Goal: Task Accomplishment & Management: Use online tool/utility

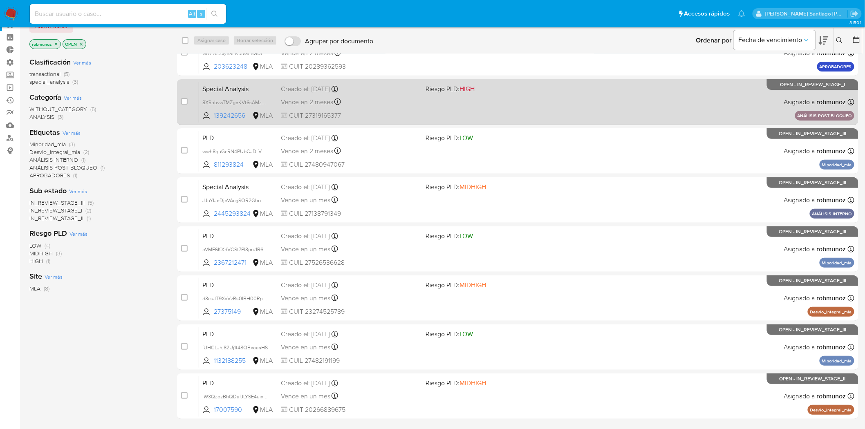
scroll to position [55, 0]
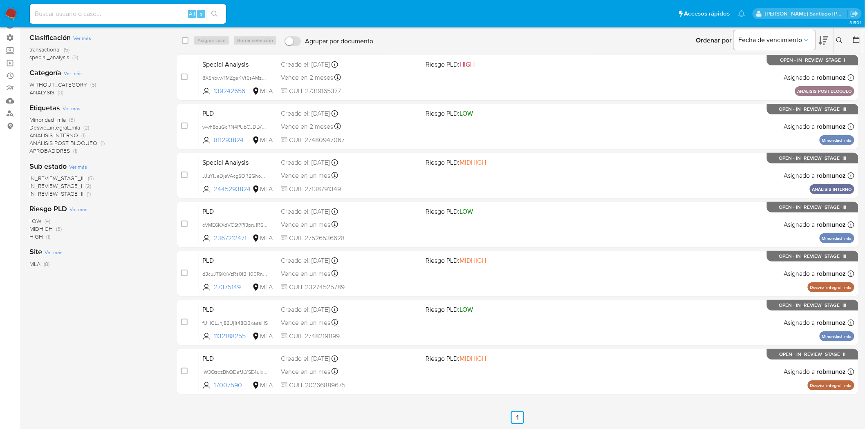
click at [162, 9] on input at bounding box center [128, 14] width 196 height 11
paste input "JeVMKEnaYSBclXE5Zdrpr9AC"
type input "JeVMKEnaYSBclXE5Zdrpr9AC"
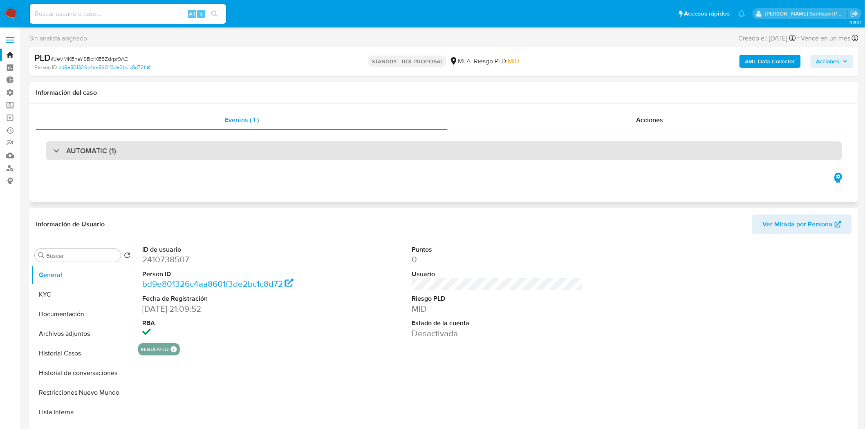
select select "10"
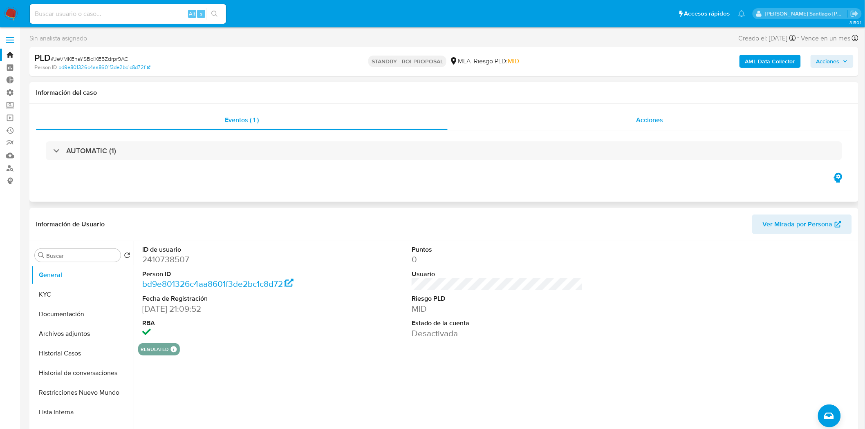
click at [650, 118] on span "Acciones" at bounding box center [649, 119] width 27 height 9
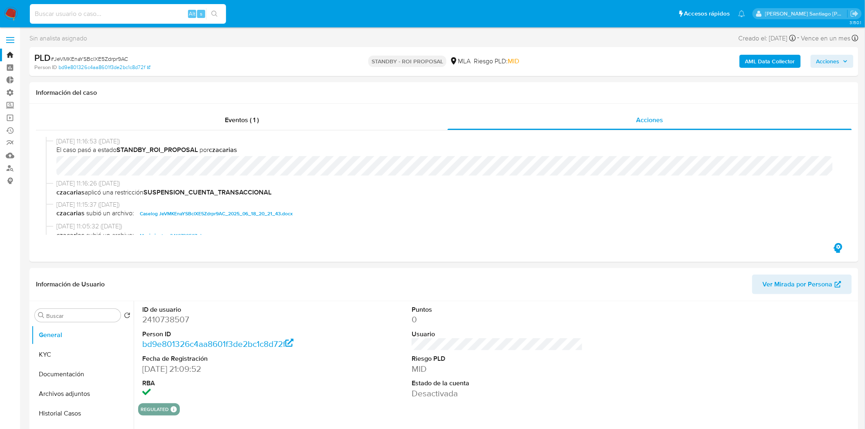
click at [131, 9] on input at bounding box center [128, 14] width 196 height 11
paste input "r8zfQjH42l6rqkOnaNx99ewN"
type input "r8zfQjH42l6rqkOnaNx99ewN"
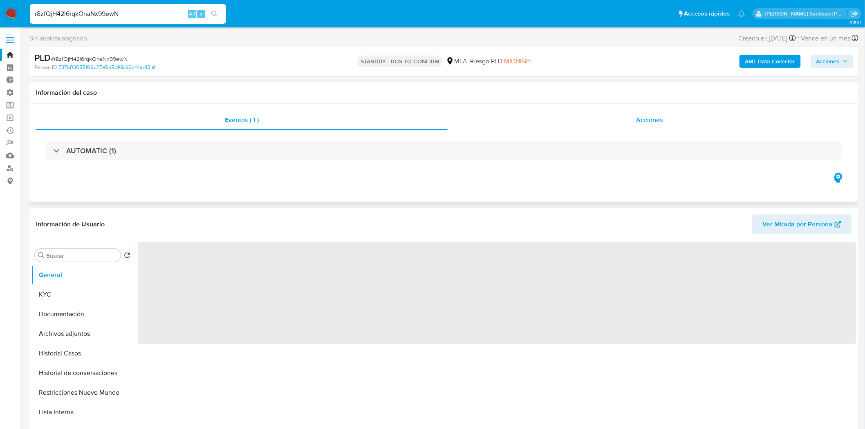
click at [605, 128] on div "Acciones" at bounding box center [649, 120] width 405 height 20
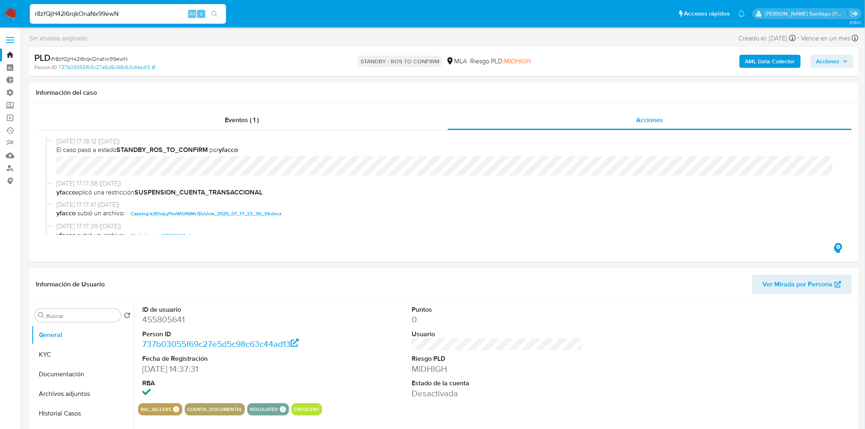
select select "10"
click at [47, 14] on input "r8zfQjH42l6rqkOnaNx99ewN" at bounding box center [128, 14] width 196 height 11
paste input "kZoL1tBUrIKqAsRdncYXQJ6z"
type input "kZoL1tBUrIKqAsRdncYXQJ6z"
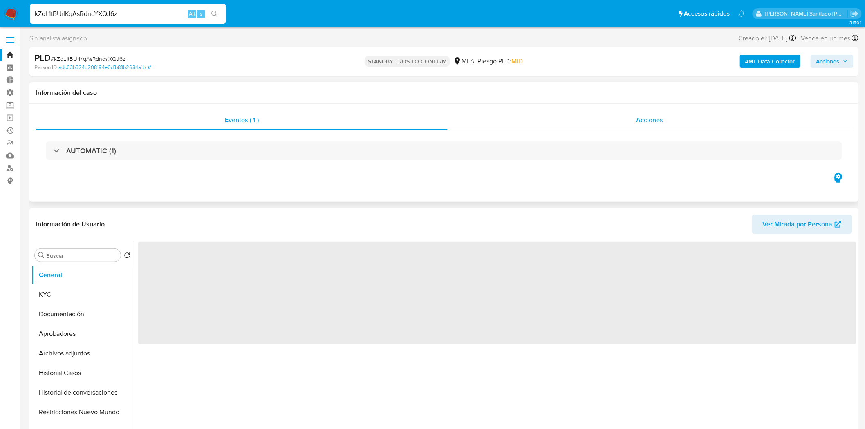
click at [670, 123] on div "Acciones" at bounding box center [649, 120] width 405 height 20
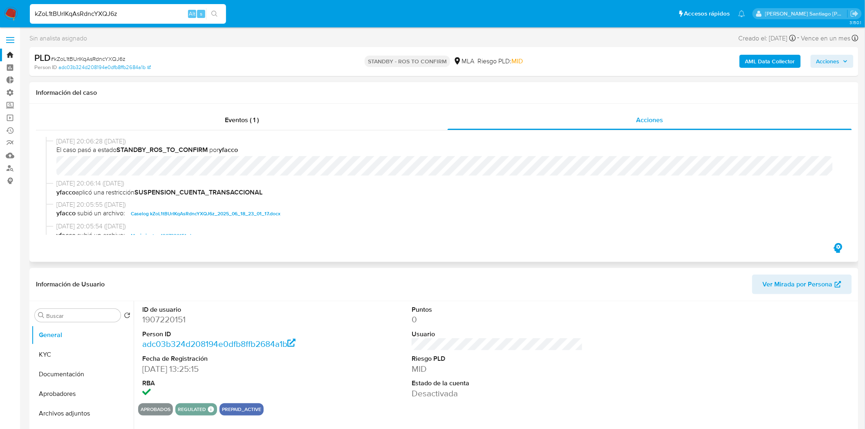
select select "10"
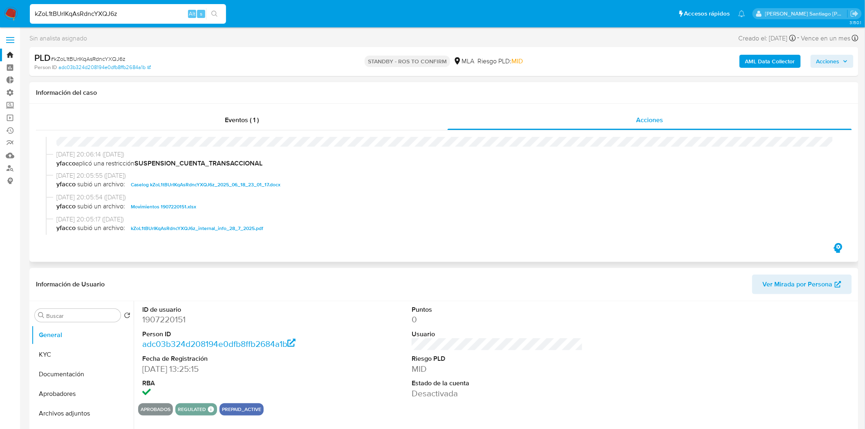
scroll to position [45, 0]
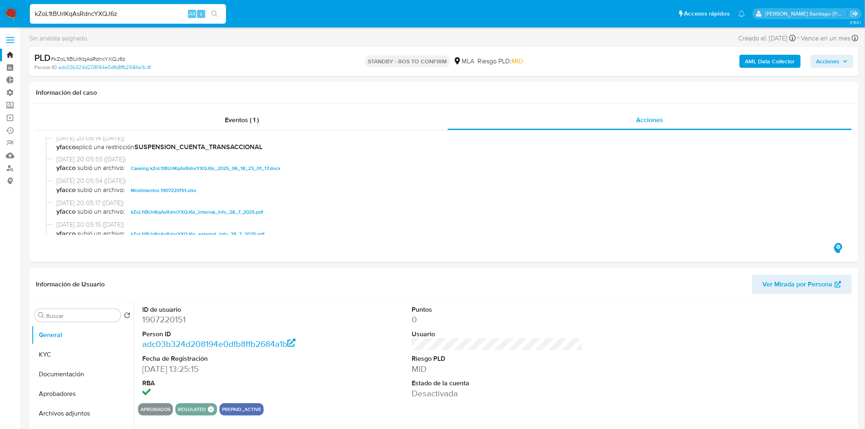
click at [88, 10] on input "kZoL1tBUrIKqAsRdncYXQJ6z" at bounding box center [128, 14] width 196 height 11
paste input "4dS3mS0pNty16k7jxI7jJDHW"
type input "4dS3mS0pNty16k7jxI7jJDHW"
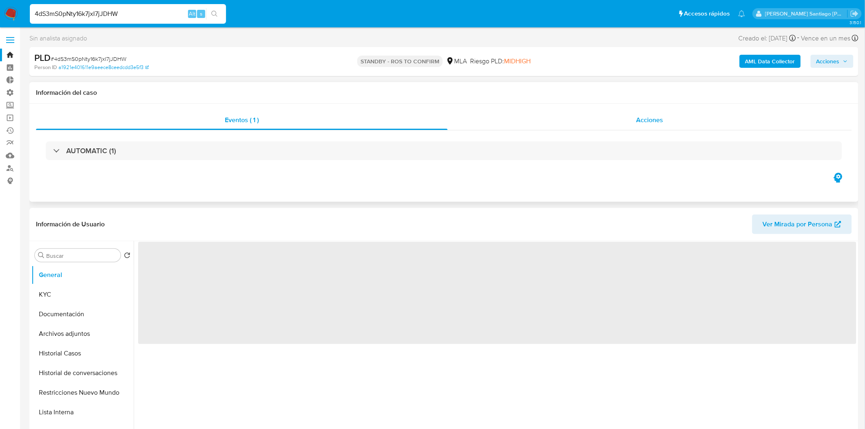
click at [664, 123] on div "Acciones" at bounding box center [649, 120] width 405 height 20
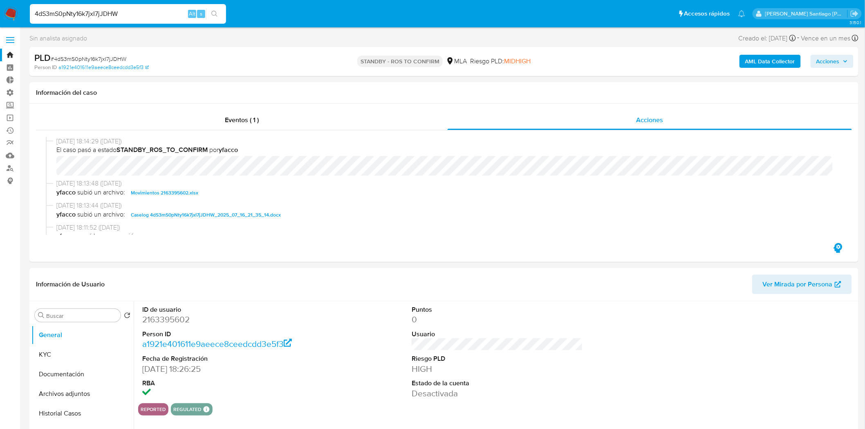
select select "10"
click at [66, 10] on input "4dS3mS0pNty16k7jxI7jJDHW" at bounding box center [128, 14] width 196 height 11
paste input "TFrgyJepLauXRPm4lgf3QDJY"
type input "TFrgyJepLauXRPm4lgf3QDJY"
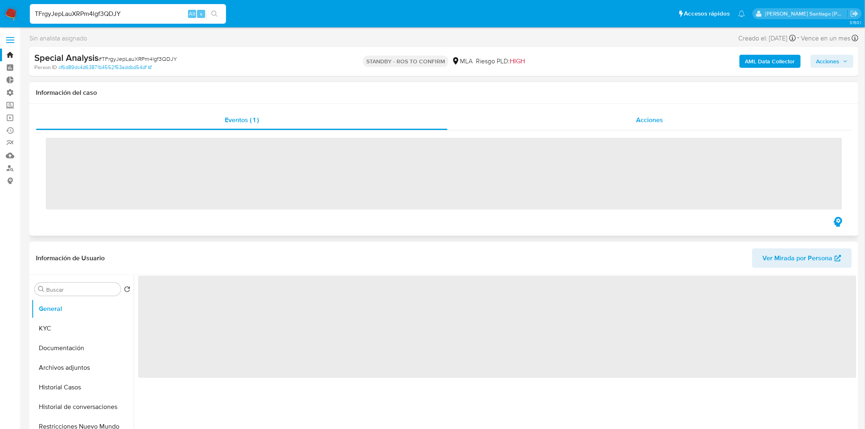
click at [632, 127] on div "Acciones" at bounding box center [649, 120] width 405 height 20
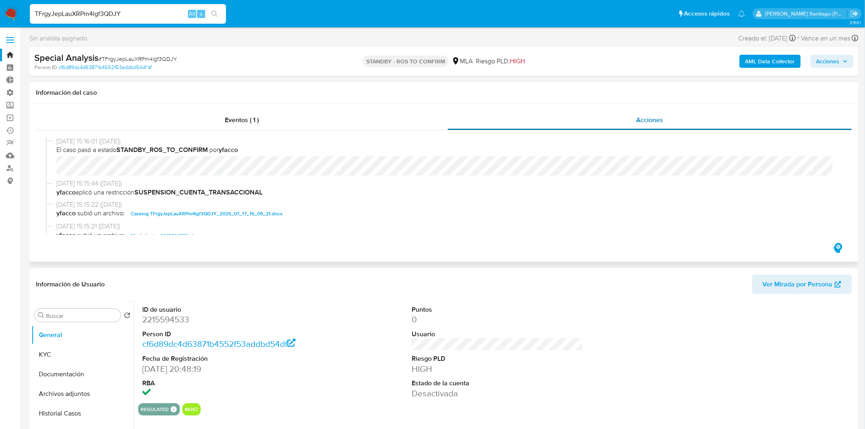
select select "10"
click at [96, 10] on input "TFrgyJepLauXRPm4lgf3QDJY" at bounding box center [128, 14] width 196 height 11
paste input "PNzYtFpg7z14dTWaHrdS08K7"
type input "PNzYtFpg7z14dTWaHrdS08K7"
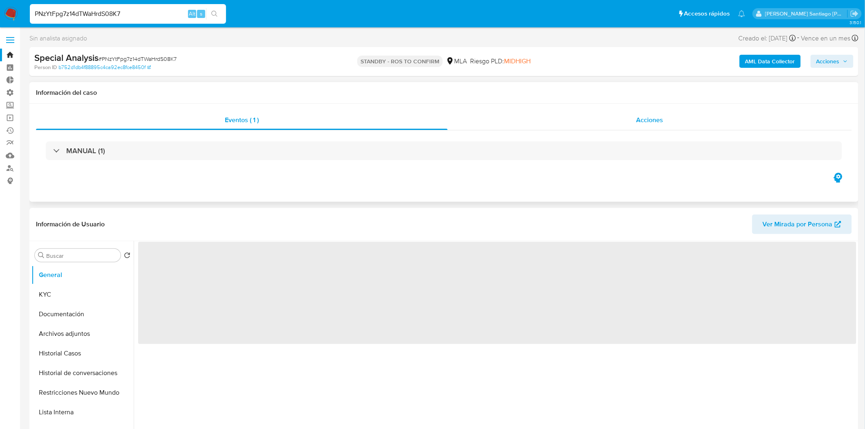
click at [587, 123] on div "Acciones" at bounding box center [649, 120] width 405 height 20
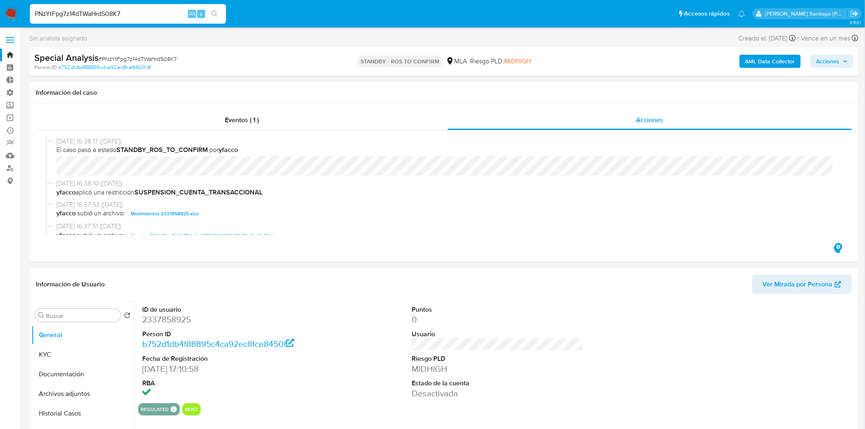
select select "10"
click at [66, 13] on input "PNzYtFpg7z14dTWaHrdS08K7" at bounding box center [128, 14] width 196 height 11
click at [66, 12] on input "PNzYtFpg7z14dTWaHrdS08K7" at bounding box center [128, 14] width 196 height 11
paste input "QfD1sSuB0TQGSH0rnfVThuSm"
type input "QfD1sSuB0TQGSH0rnfVThuSm"
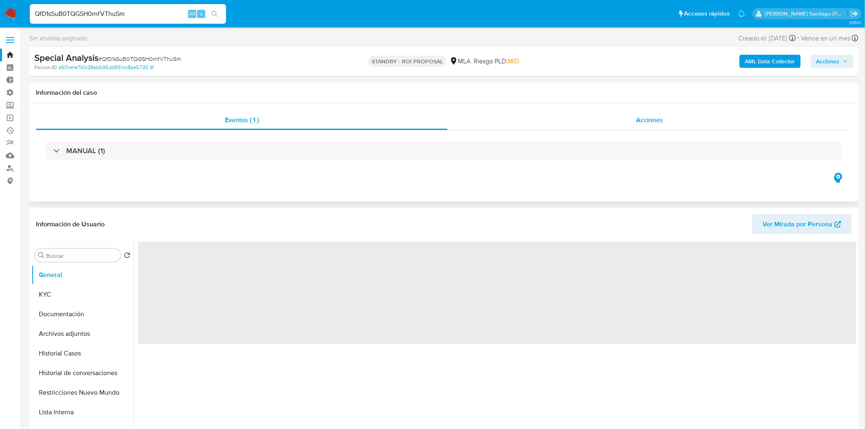
click at [610, 125] on div "Acciones" at bounding box center [649, 120] width 405 height 20
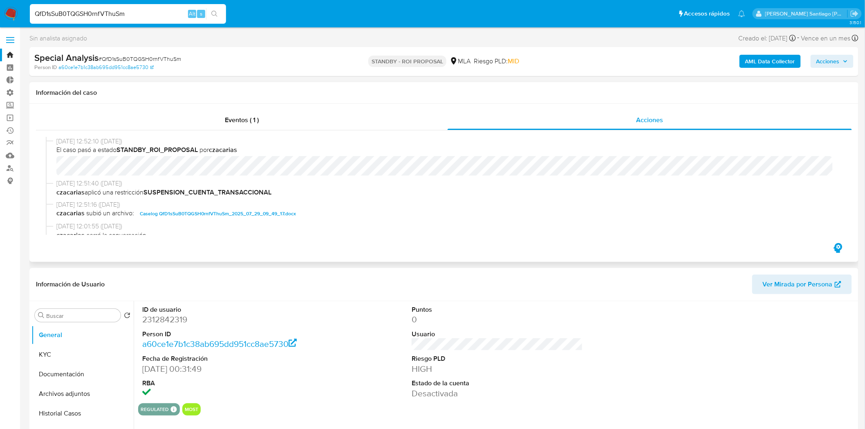
select select "10"
click at [161, 13] on input "QfD1sSuB0TQGSH0rnfVThuSm" at bounding box center [128, 14] width 196 height 11
paste input "gMartXlYspvSUD2lOENk68JT"
type input "gMartXlYspvSUD2lOENk68JT"
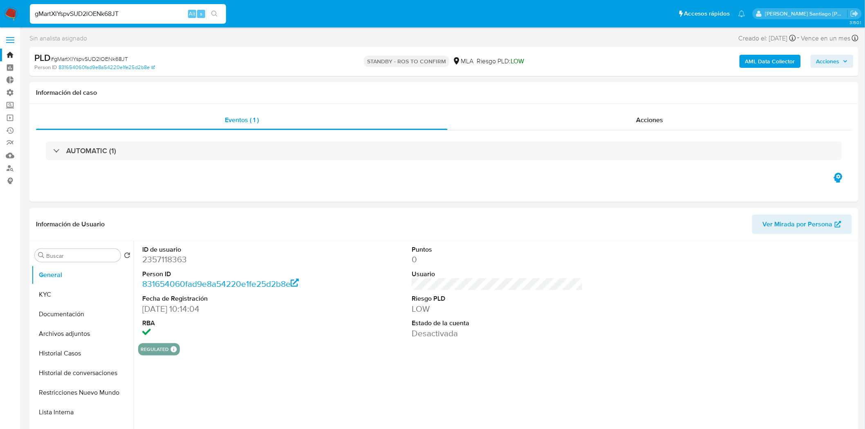
select select "10"
click at [105, 14] on input "gMartXlYspvSUD2lOENk68JT" at bounding box center [128, 14] width 196 height 11
click at [628, 121] on div "Acciones" at bounding box center [649, 120] width 405 height 20
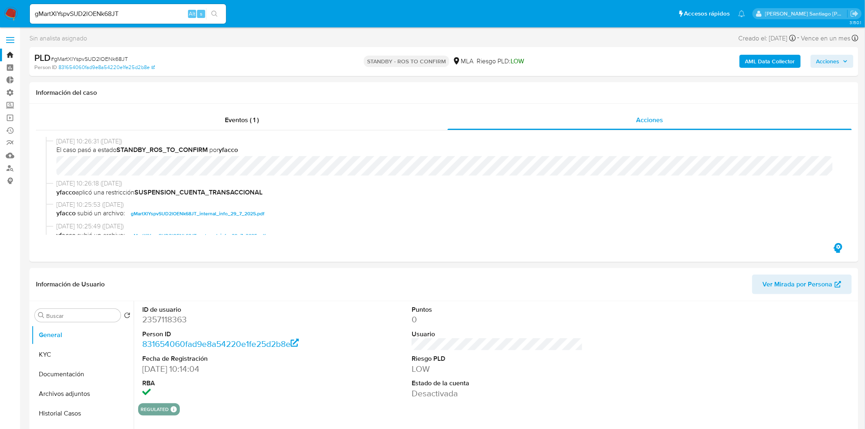
click at [149, 11] on input "gMartXlYspvSUD2lOENk68JT" at bounding box center [128, 14] width 196 height 11
paste input "7Rkdpjbrky5eracCABUBCl3K"
type input "7Rkdpjbrky5eracCABUBCl3K"
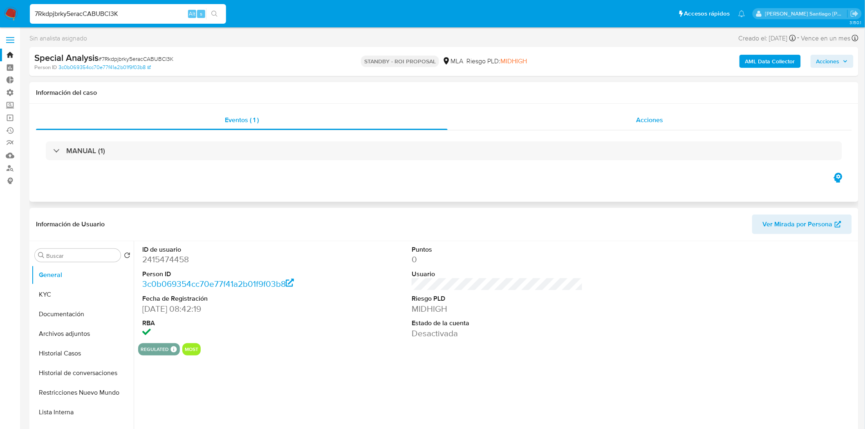
click at [693, 123] on div "Acciones" at bounding box center [649, 120] width 405 height 20
select select "10"
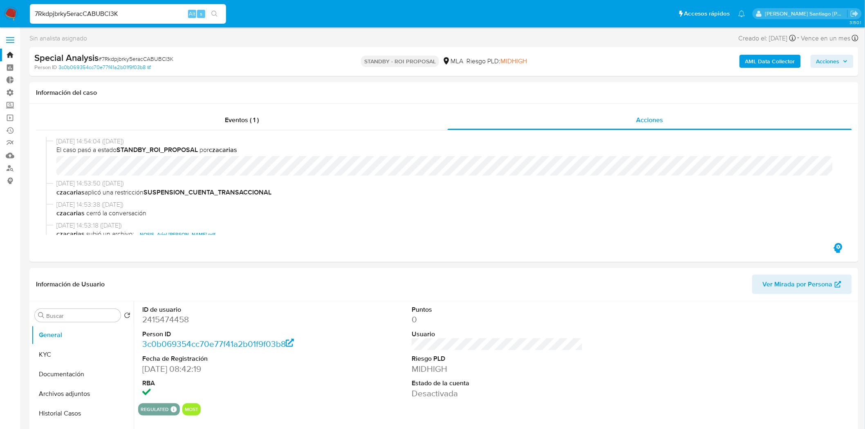
click at [53, 7] on div "7Rkdpjbrky5eracCABUBCl3K Alt s" at bounding box center [128, 14] width 196 height 20
click at [58, 15] on input "7Rkdpjbrky5eracCABUBCl3K" at bounding box center [128, 14] width 196 height 11
paste input "wRhJzMfvxS6eyacWTiJOf4wz"
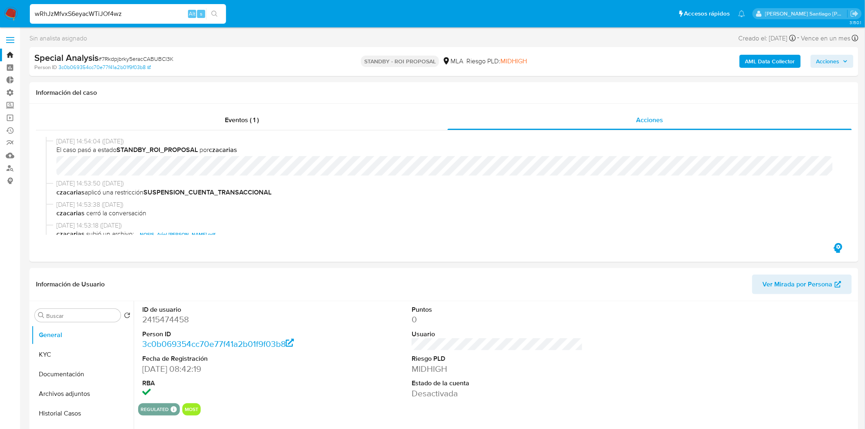
type input "wRhJzMfvxS6eyacWTiJOf4wz"
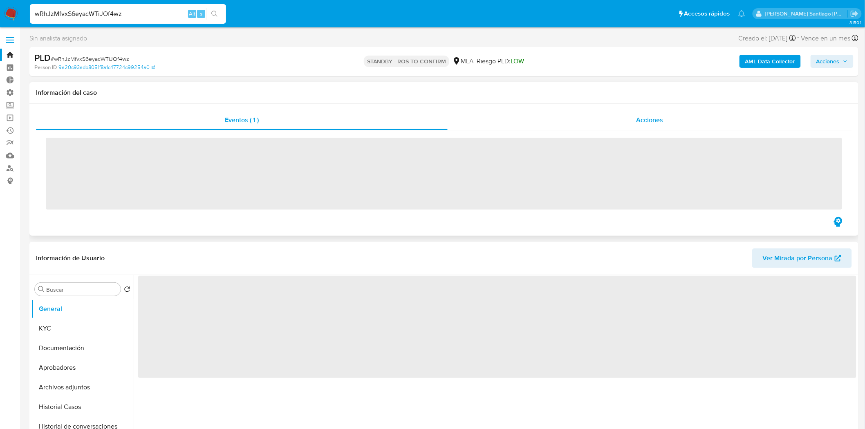
click at [634, 124] on div "Acciones" at bounding box center [649, 120] width 405 height 20
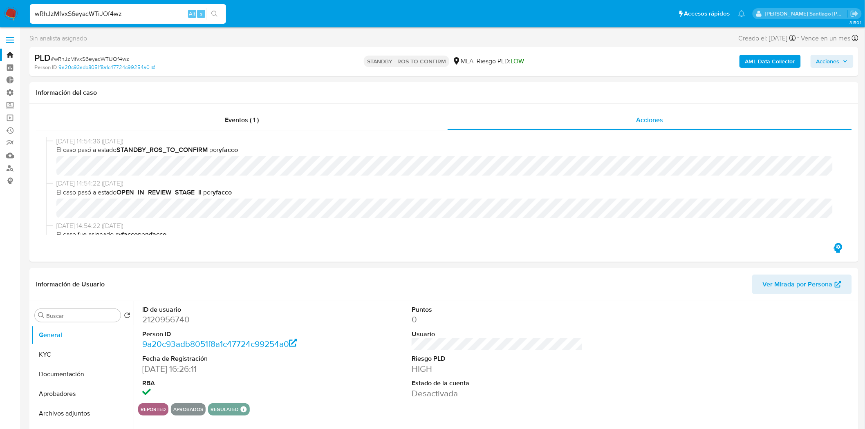
select select "10"
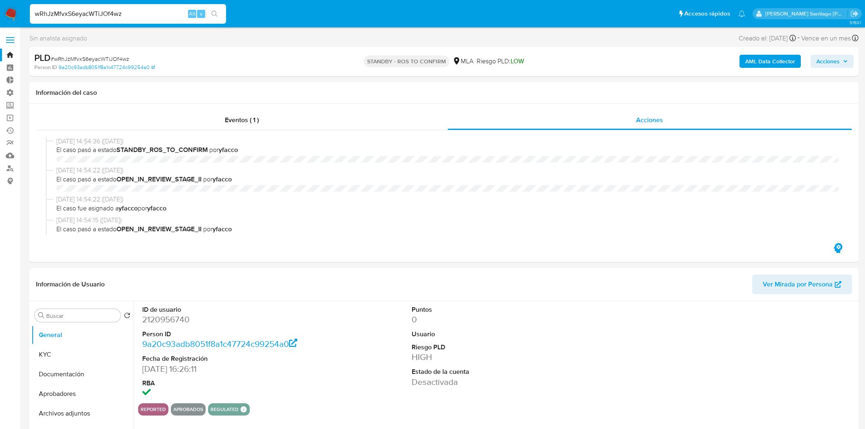
select select "10"
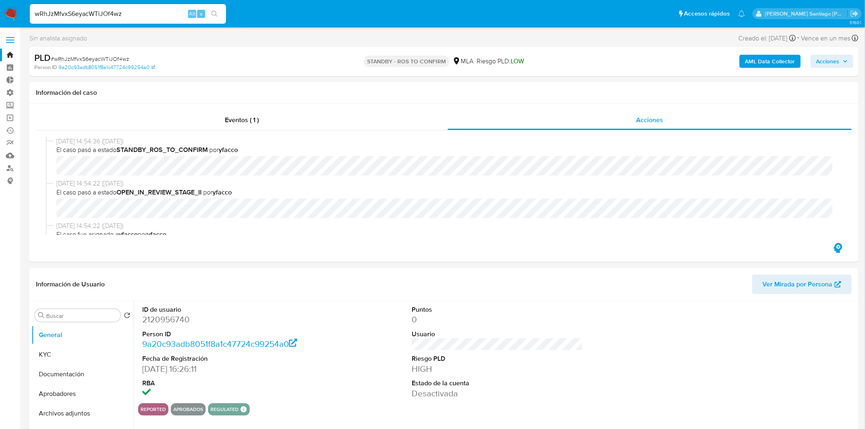
click at [144, 13] on input "wRhJzMfvxS6eyacWTiJOf4wz" at bounding box center [128, 14] width 196 height 11
paste input "ClqdLk4p4ZuwcP47lbqQxFCR"
type input "ClqdLk4p4ZuwcP47lbqQxFCR"
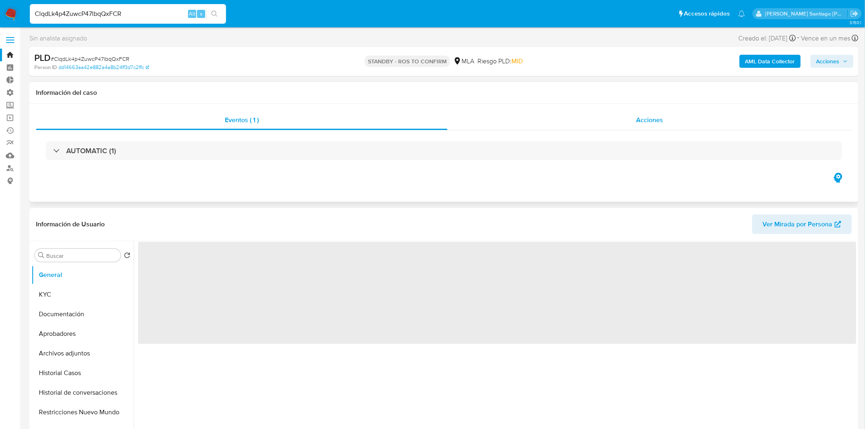
click at [646, 123] on span "Acciones" at bounding box center [649, 119] width 27 height 9
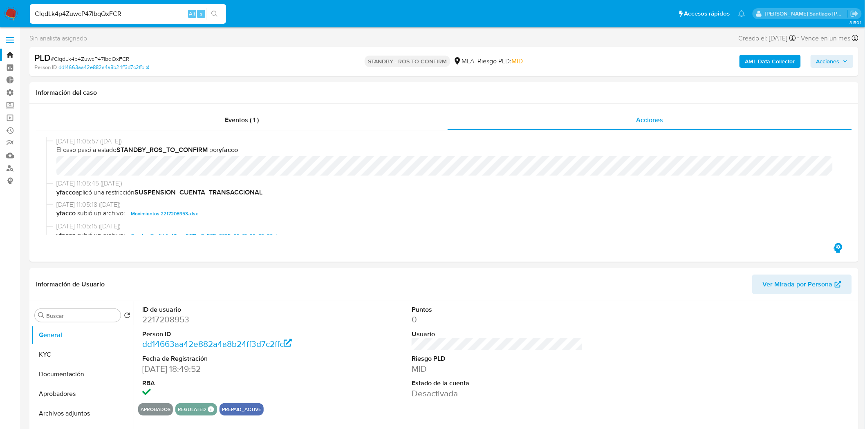
select select "10"
